Goal: Task Accomplishment & Management: Use online tool/utility

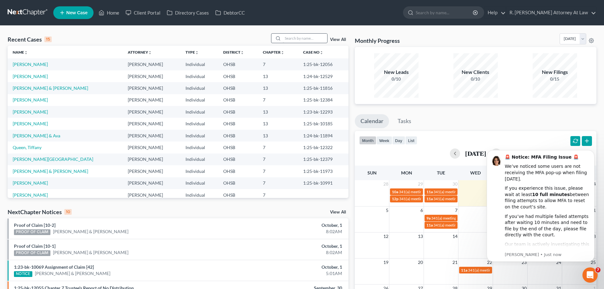
click at [292, 44] on div "Recent Cases 15 View All" at bounding box center [178, 39] width 341 height 12
click at [293, 41] on input "search" at bounding box center [305, 38] width 44 height 9
type input "[PERSON_NAME]"
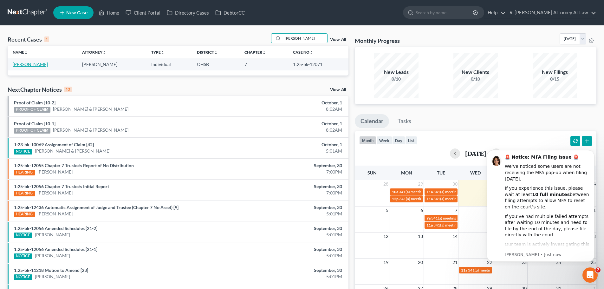
click at [31, 63] on link "[PERSON_NAME]" at bounding box center [30, 64] width 35 height 5
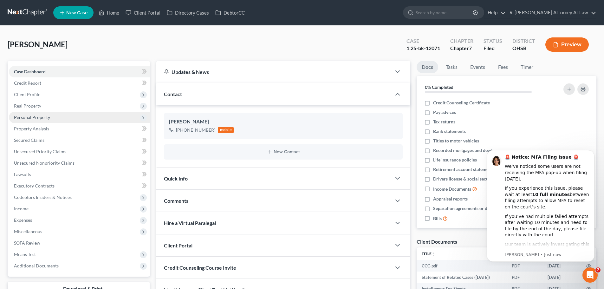
click at [33, 120] on span "Personal Property" at bounding box center [79, 117] width 141 height 11
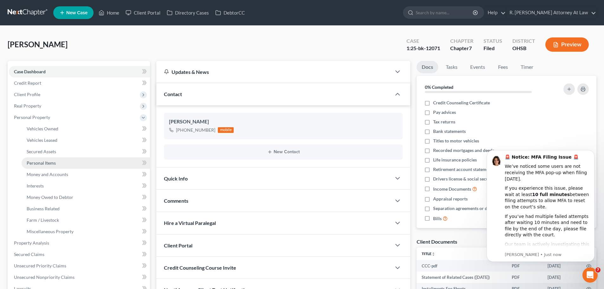
click at [50, 165] on span "Personal Items" at bounding box center [41, 162] width 29 height 5
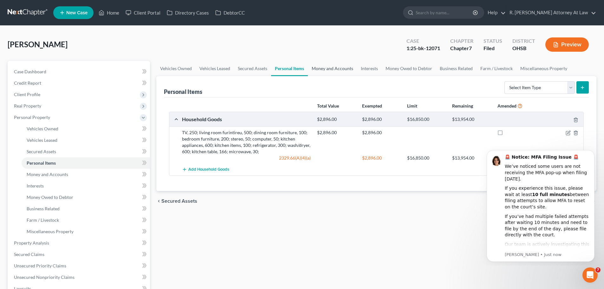
click at [342, 66] on link "Money and Accounts" at bounding box center [332, 68] width 49 height 15
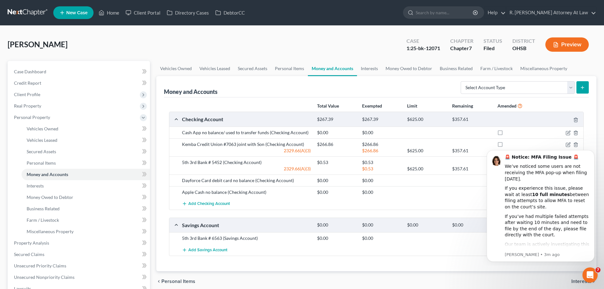
click at [187, 30] on div "[PERSON_NAME] Upgraded Case 1:25-bk-12071 Chapter Chapter 7 Status Filed Distri…" at bounding box center [302, 233] width 604 height 414
